Goal: Find specific page/section

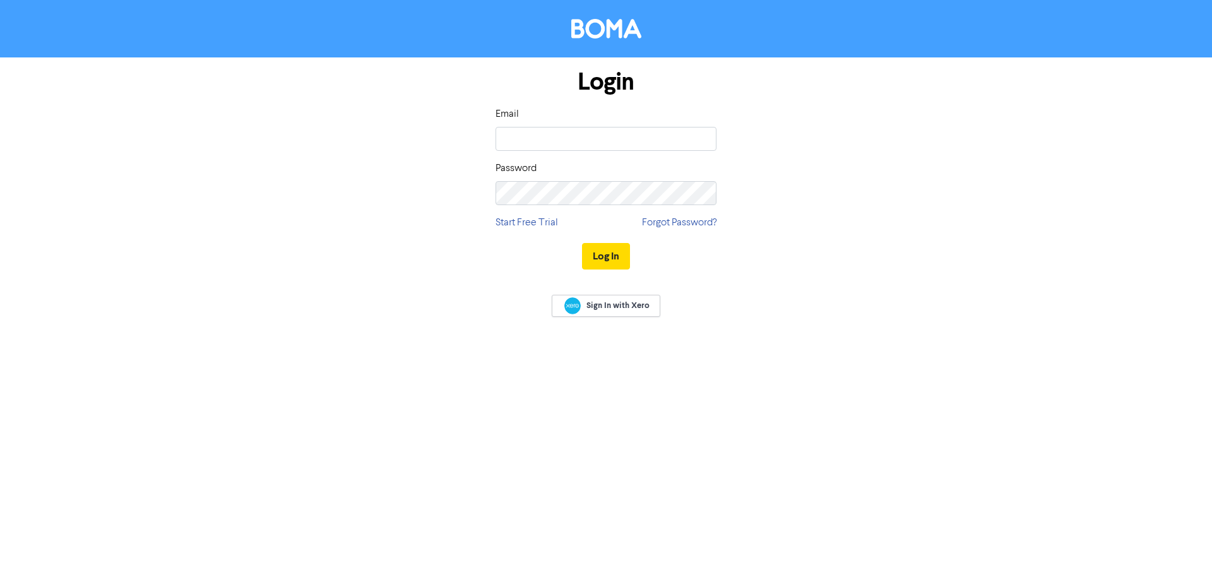
type input "[PERSON_NAME][EMAIL_ADDRESS][DOMAIN_NAME]"
click at [582, 243] on button "Log In" at bounding box center [606, 256] width 48 height 27
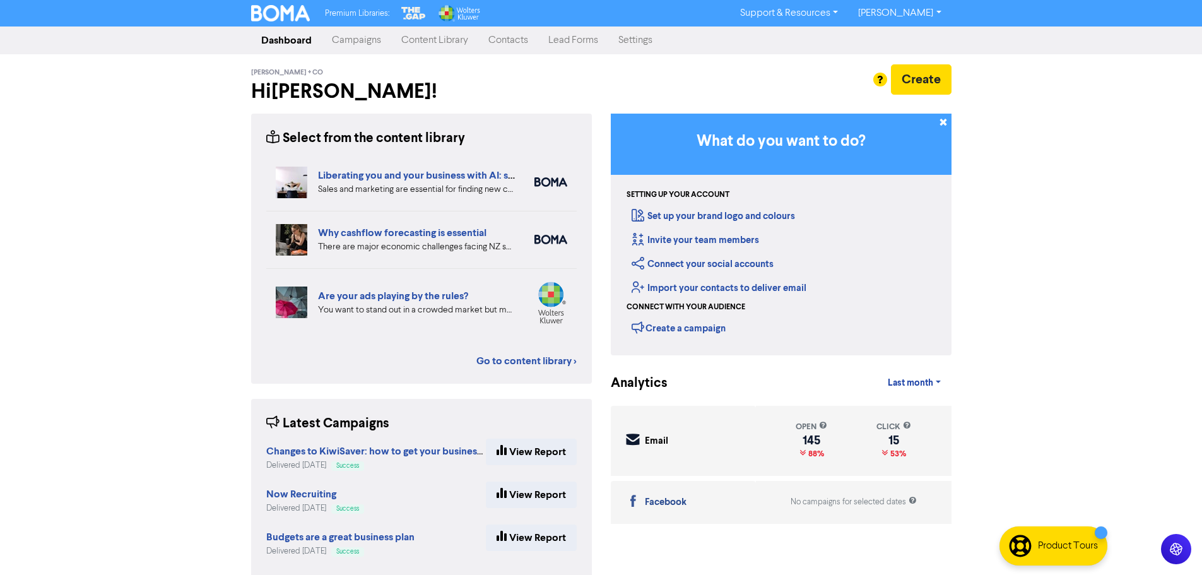
click at [512, 36] on link "Contacts" at bounding box center [508, 40] width 60 height 25
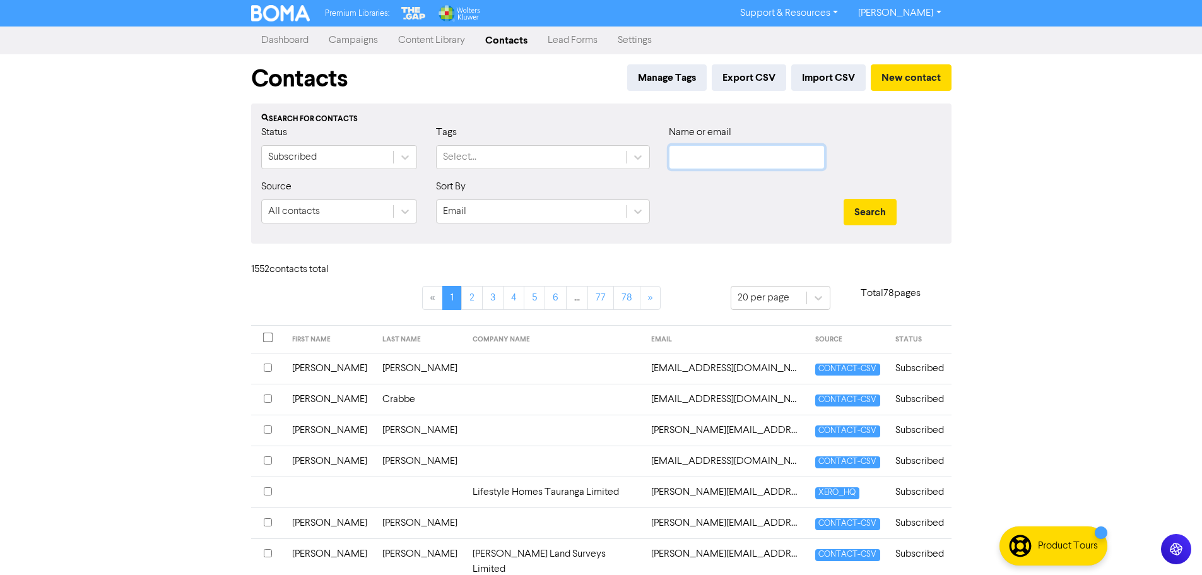
click at [730, 156] on input "text" at bounding box center [747, 157] width 156 height 24
click at [844, 199] on button "Search" at bounding box center [870, 212] width 53 height 27
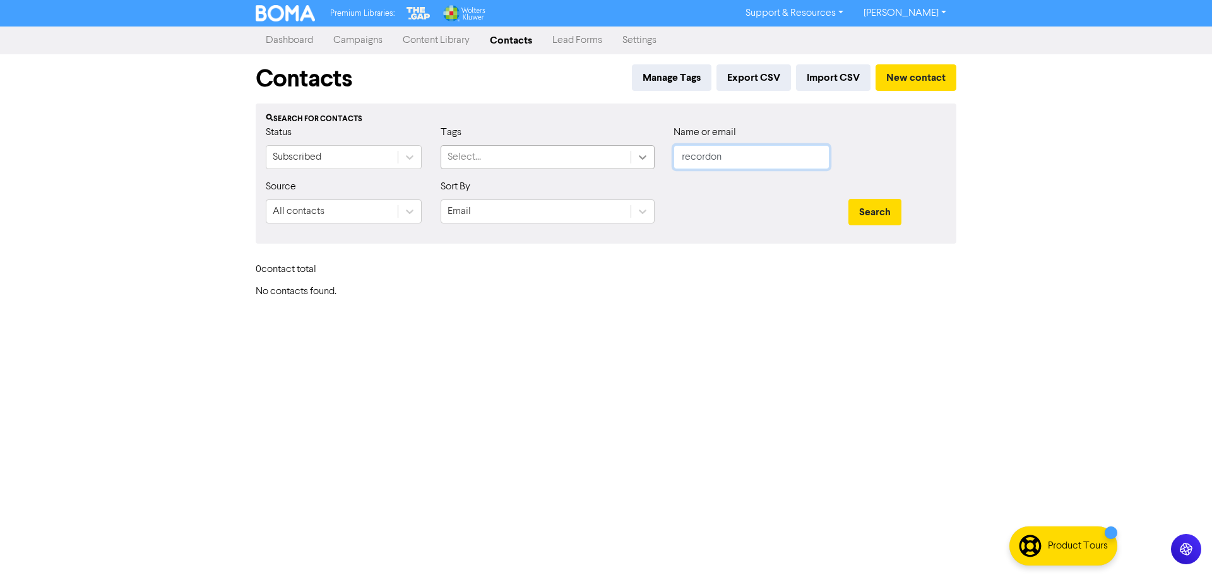
drag, startPoint x: 692, startPoint y: 160, endPoint x: 652, endPoint y: 162, distance: 40.4
click at [652, 162] on div "Status Subscribed Tags Select... Name or email recordon" at bounding box center [605, 152] width 699 height 54
type input "kindred"
click at [848, 199] on button "Search" at bounding box center [874, 212] width 53 height 27
click at [861, 208] on button "Search" at bounding box center [874, 212] width 53 height 27
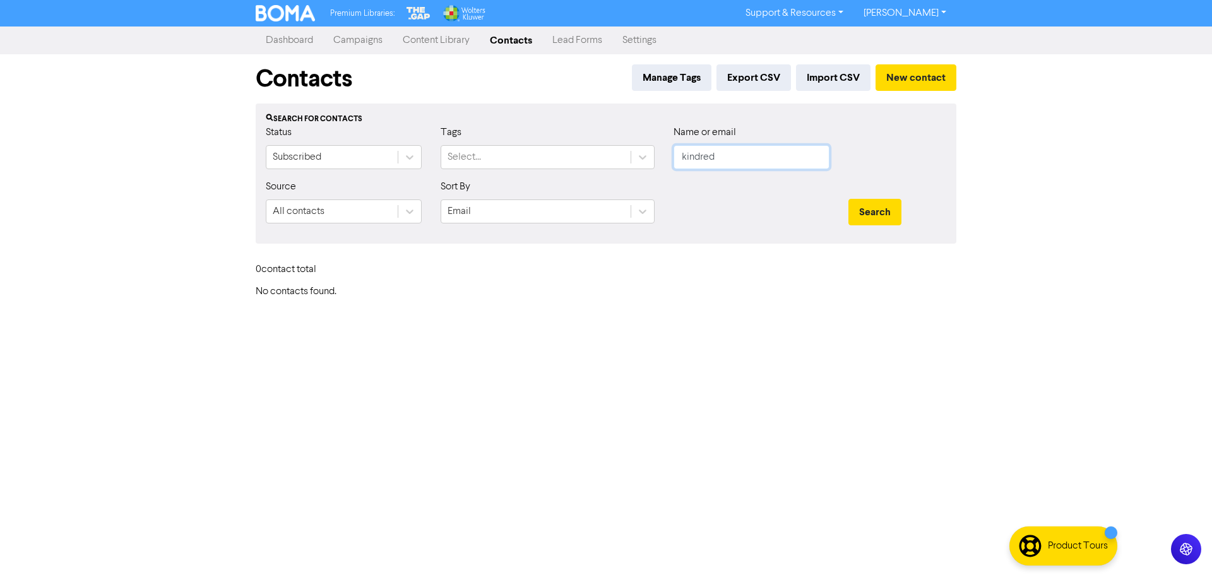
drag, startPoint x: 729, startPoint y: 160, endPoint x: 658, endPoint y: 155, distance: 70.8
click at [658, 155] on div "Status Subscribed Tags Select... Name or email kindred" at bounding box center [605, 152] width 699 height 54
